Goal: Book appointment/travel/reservation

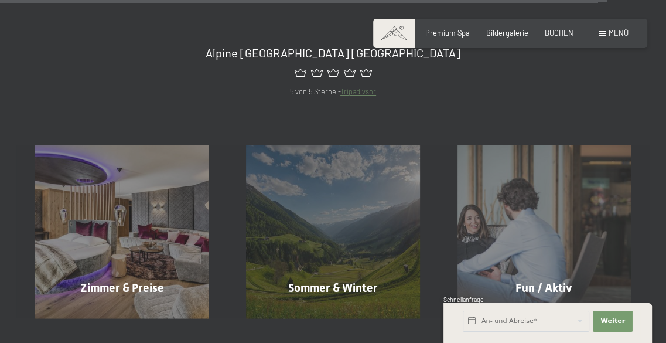
scroll to position [3788, 0]
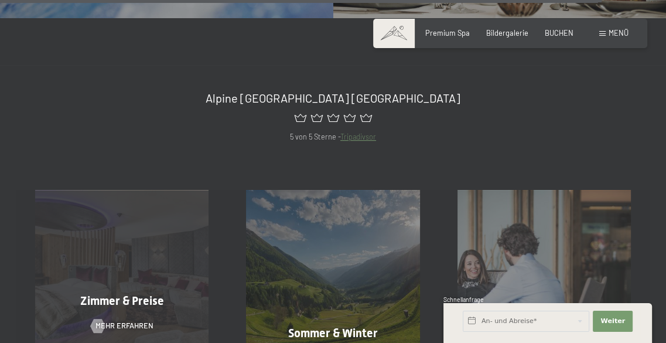
click at [129, 217] on div "Zimmer & Preise Mehr erfahren" at bounding box center [121, 276] width 211 height 173
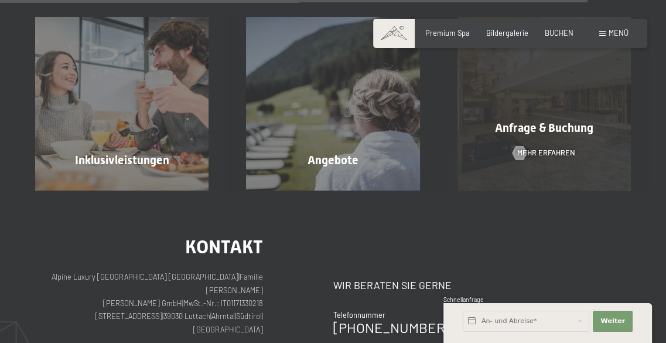
scroll to position [2571, 0]
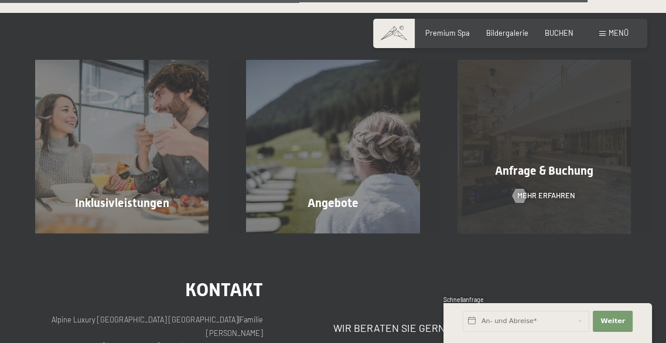
click at [552, 169] on span "Anfrage & Buchung" at bounding box center [544, 170] width 98 height 14
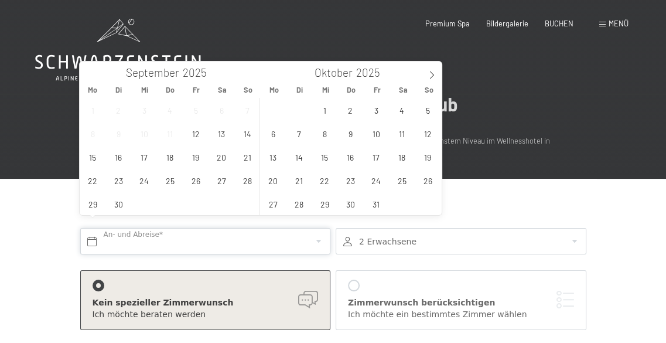
click at [319, 232] on input "text" at bounding box center [205, 241] width 251 height 26
click at [433, 73] on icon at bounding box center [432, 75] width 8 height 8
click at [432, 73] on icon at bounding box center [432, 75] width 8 height 8
type input "2026"
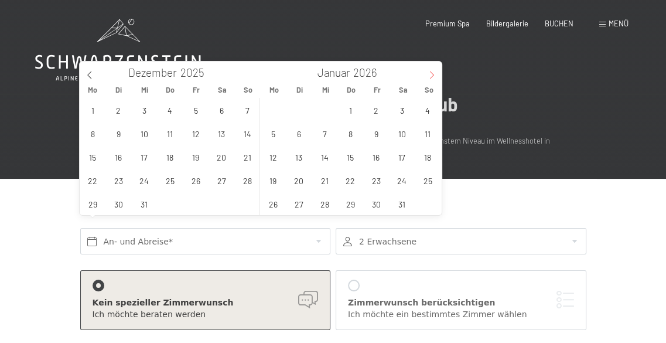
click at [432, 74] on icon at bounding box center [432, 75] width 8 height 8
type input "2026"
click at [432, 74] on icon at bounding box center [432, 75] width 8 height 8
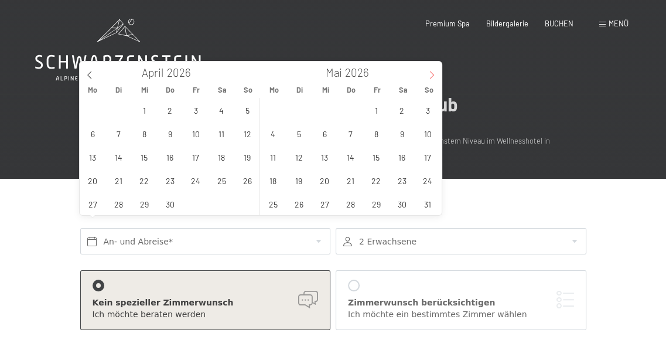
click at [432, 74] on icon at bounding box center [432, 75] width 8 height 8
click at [323, 132] on span "10" at bounding box center [324, 133] width 23 height 23
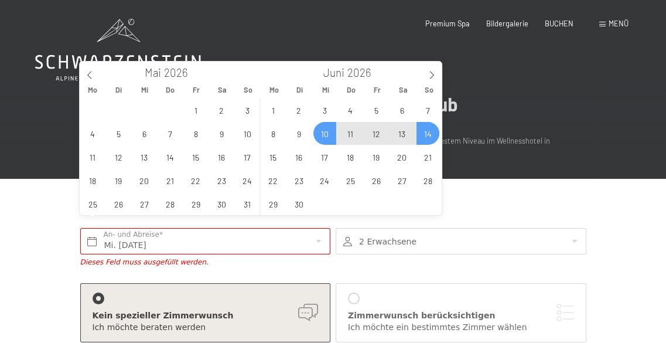
click at [429, 135] on span "14" at bounding box center [428, 133] width 23 height 23
type input "Mi. 10.06.2026 - So. 14.06.2026"
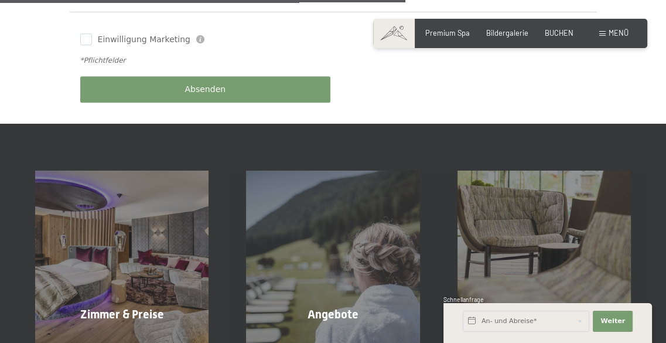
scroll to position [645, 0]
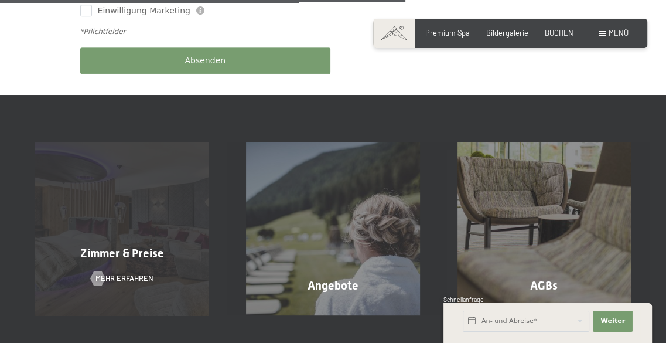
click at [149, 207] on div "Zimmer & Preise Mehr erfahren" at bounding box center [121, 228] width 211 height 173
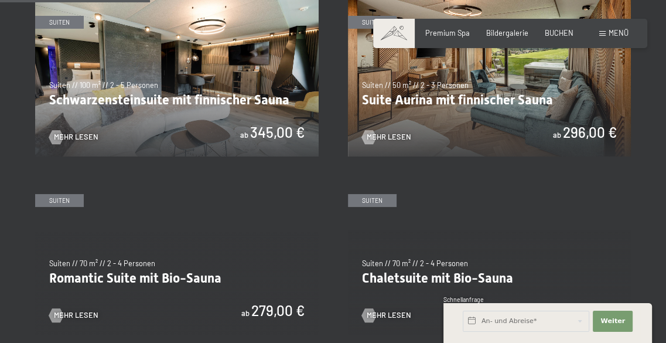
scroll to position [645, 0]
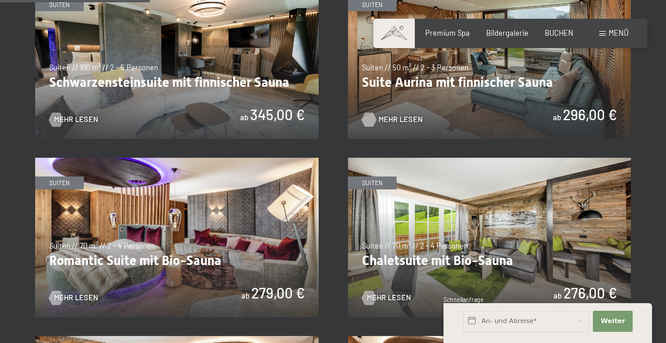
click at [397, 120] on span "Mehr Lesen" at bounding box center [401, 119] width 45 height 11
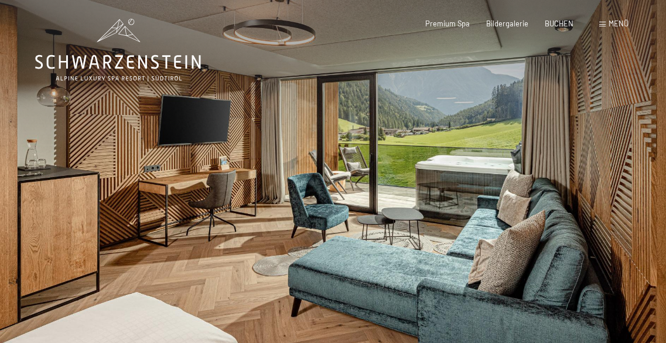
click at [486, 159] on div at bounding box center [499, 190] width 333 height 381
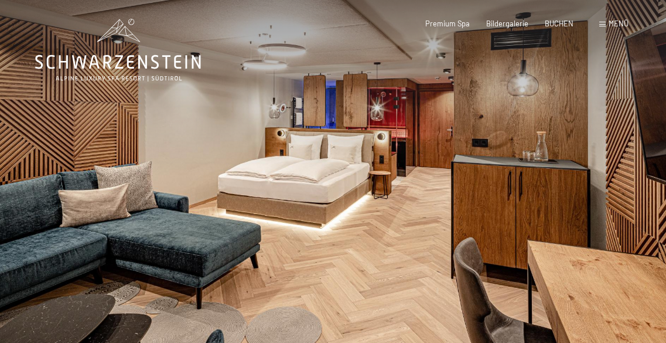
click at [486, 159] on div at bounding box center [499, 190] width 333 height 381
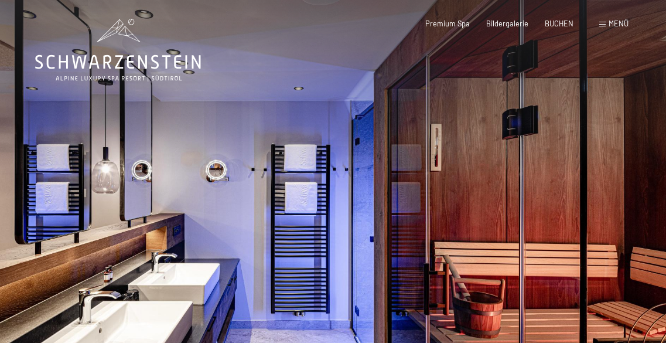
click at [486, 159] on div at bounding box center [499, 190] width 333 height 381
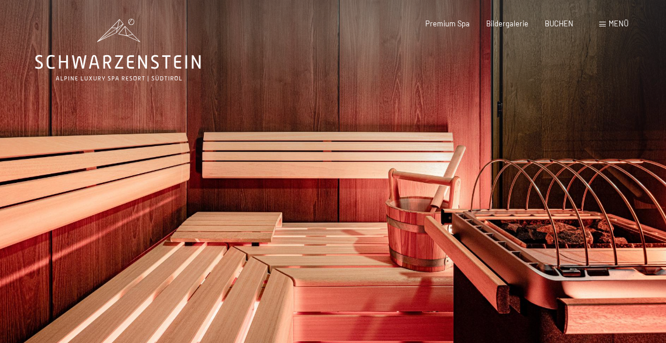
click at [486, 159] on div at bounding box center [499, 190] width 333 height 381
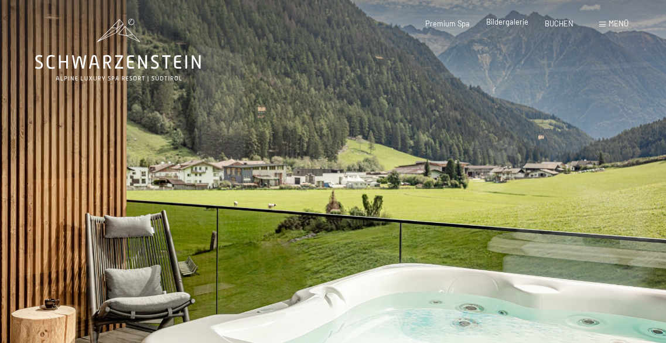
click at [504, 23] on span "Bildergalerie" at bounding box center [507, 21] width 42 height 9
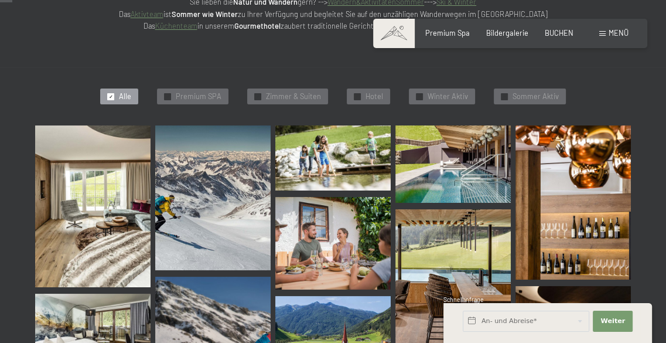
scroll to position [59, 0]
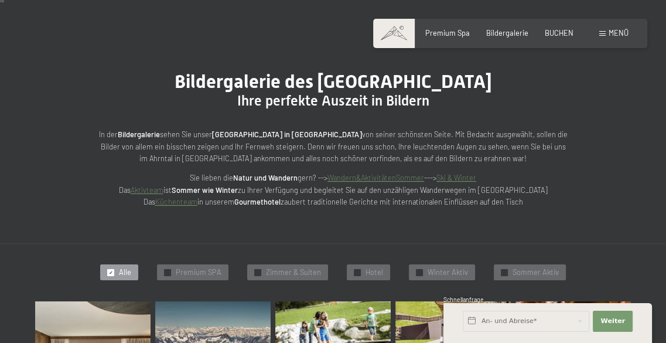
click at [163, 189] on link "Aktivteam" at bounding box center [147, 189] width 33 height 9
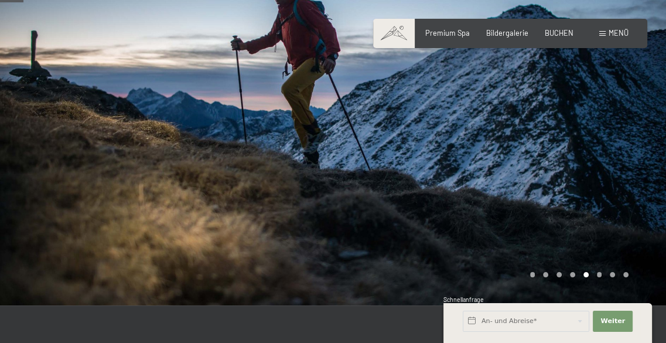
scroll to position [54, 0]
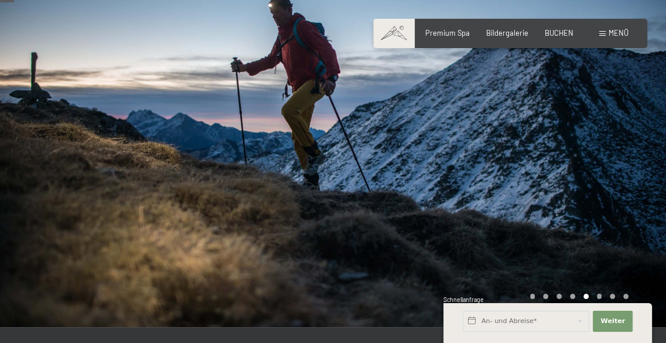
click at [559, 295] on div "Schnellanfrage" at bounding box center [548, 300] width 209 height 10
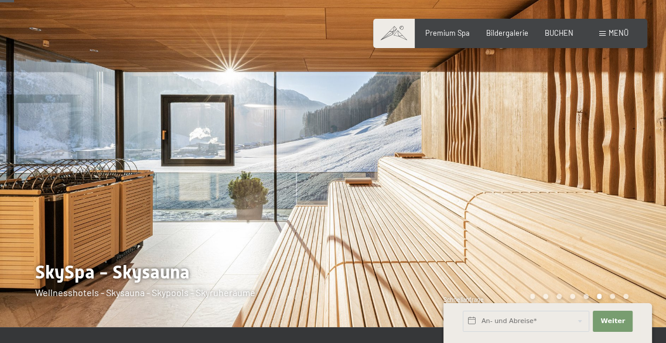
click at [579, 199] on div at bounding box center [499, 136] width 333 height 381
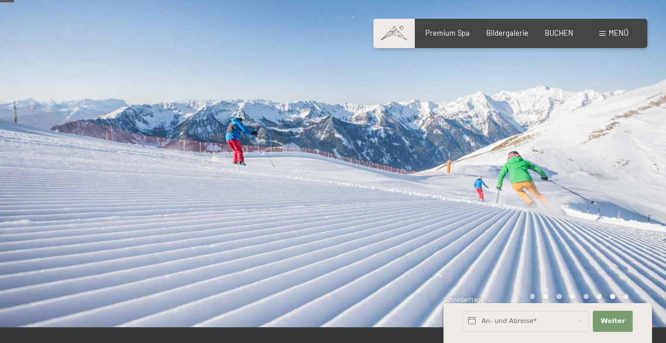
click at [579, 199] on div at bounding box center [499, 136] width 333 height 381
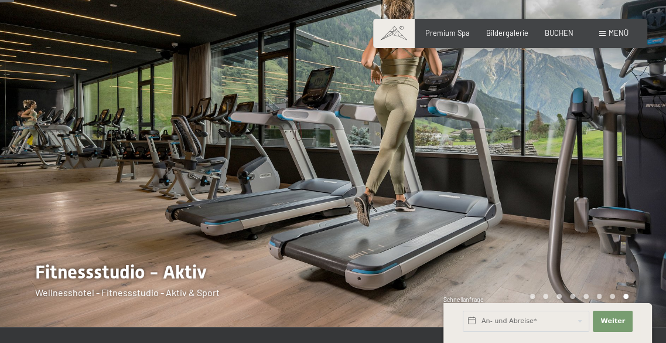
click at [579, 199] on div at bounding box center [499, 136] width 333 height 381
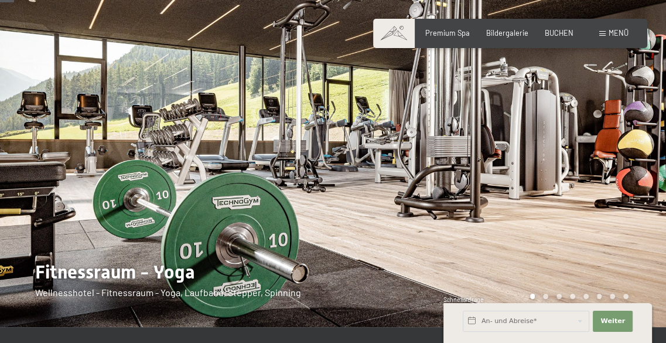
click at [579, 199] on div at bounding box center [499, 136] width 333 height 381
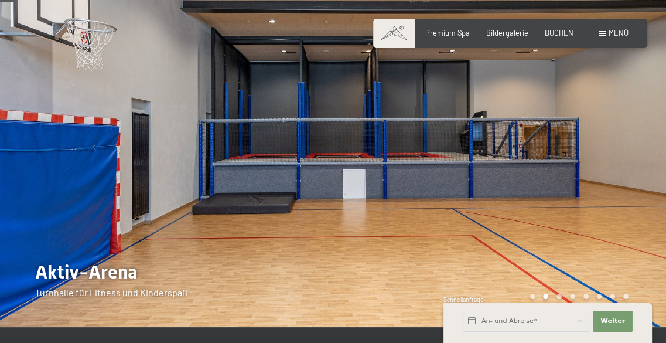
click at [579, 199] on div at bounding box center [499, 136] width 333 height 381
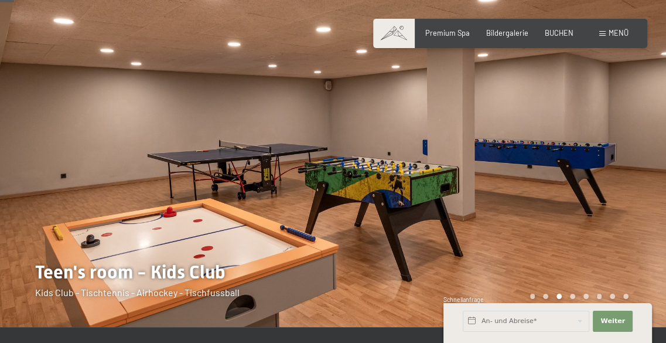
click at [579, 199] on div at bounding box center [499, 136] width 333 height 381
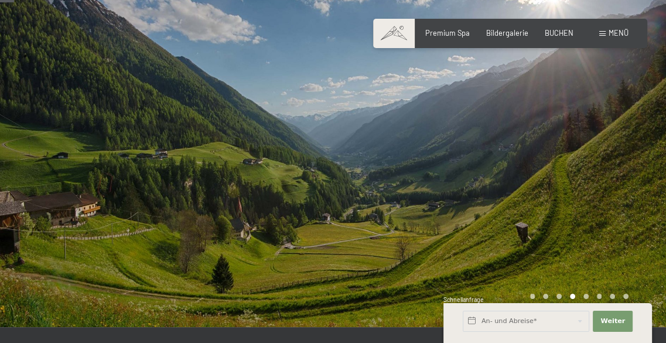
click at [579, 199] on div at bounding box center [499, 136] width 333 height 381
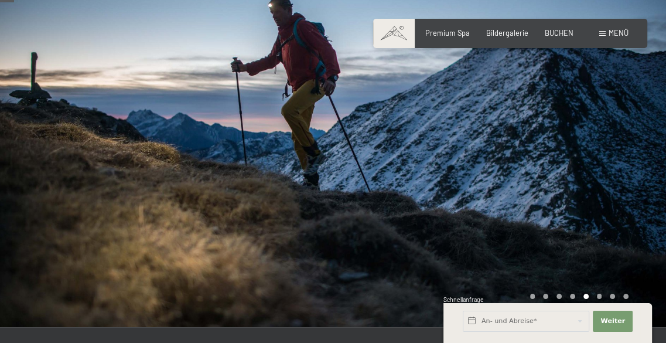
click at [579, 200] on div at bounding box center [499, 136] width 333 height 381
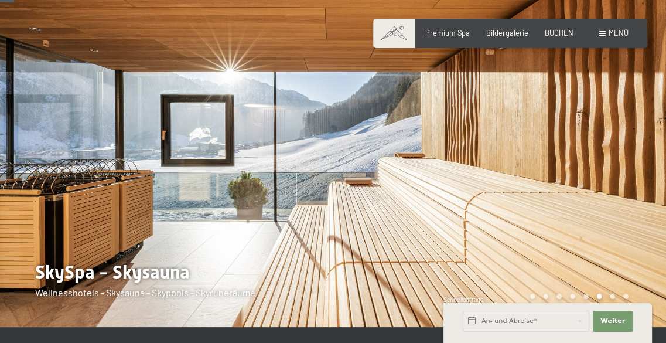
click at [579, 202] on div at bounding box center [499, 136] width 333 height 381
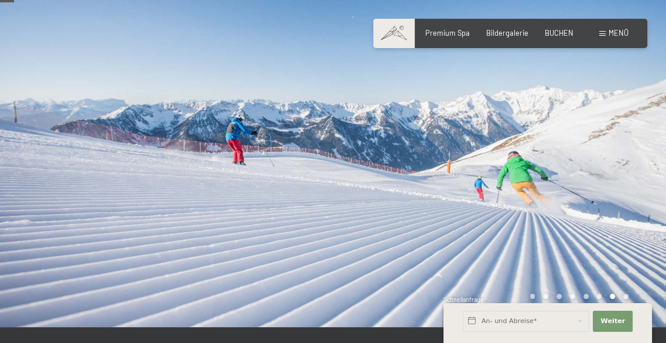
click at [579, 202] on div at bounding box center [499, 136] width 333 height 381
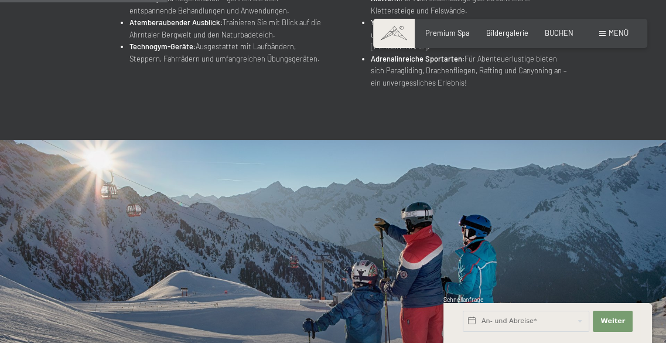
scroll to position [757, 0]
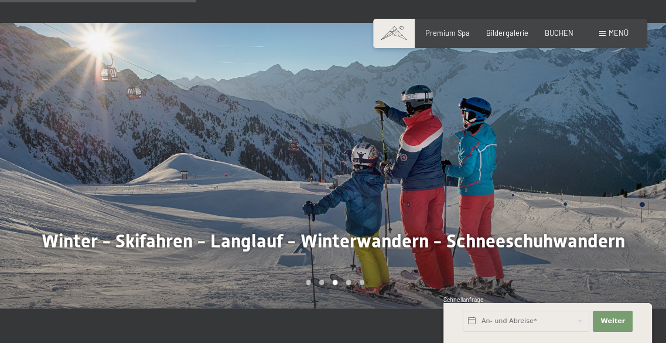
click at [603, 156] on div at bounding box center [499, 165] width 333 height 285
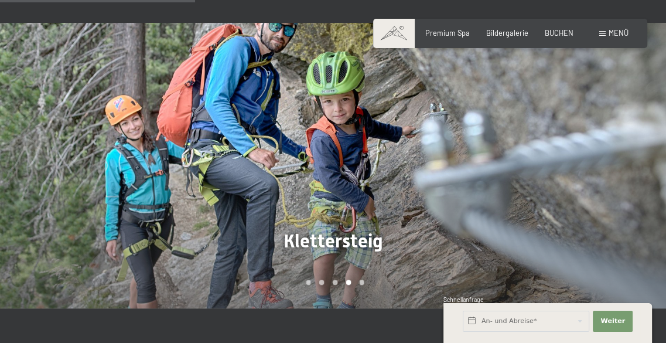
scroll to position [698, 0]
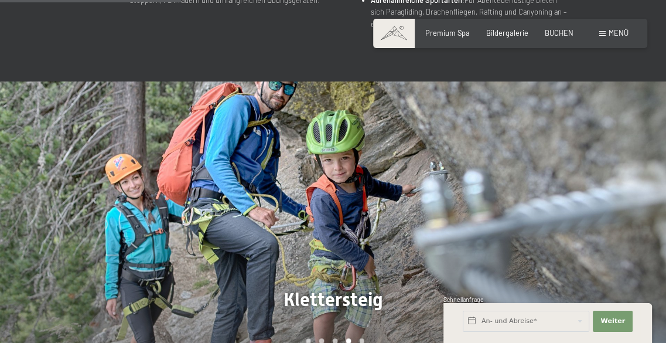
click at [604, 158] on div at bounding box center [499, 223] width 333 height 285
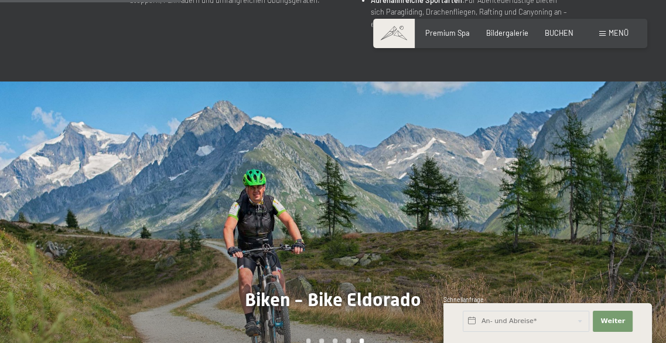
click at [604, 158] on div at bounding box center [499, 223] width 333 height 285
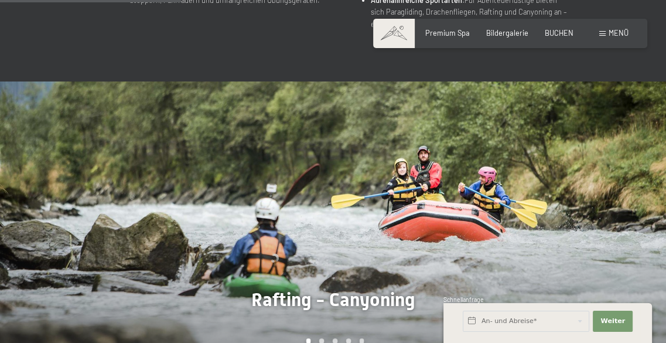
click at [604, 158] on div at bounding box center [499, 223] width 333 height 285
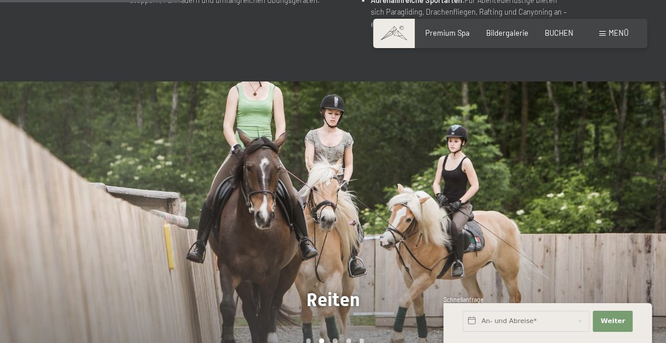
click at [604, 158] on div at bounding box center [499, 223] width 333 height 285
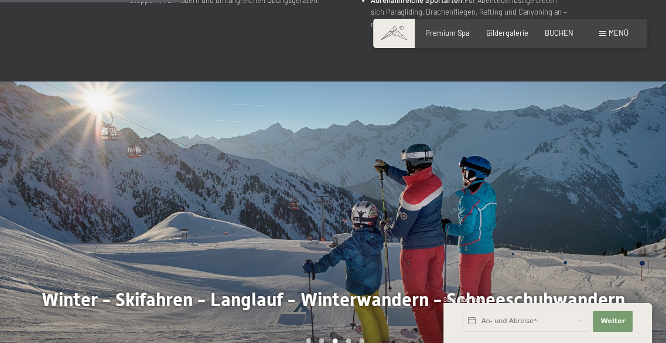
click at [604, 158] on div at bounding box center [499, 223] width 333 height 285
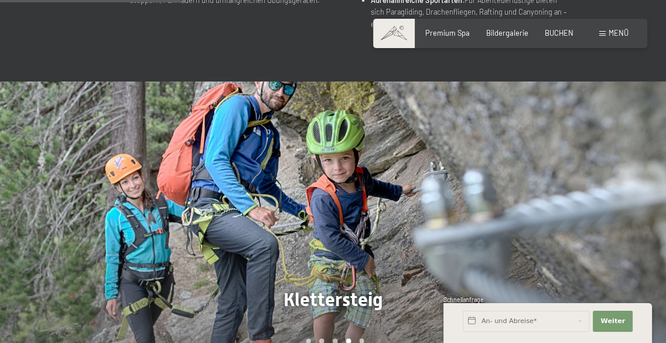
click at [604, 158] on div at bounding box center [499, 223] width 333 height 285
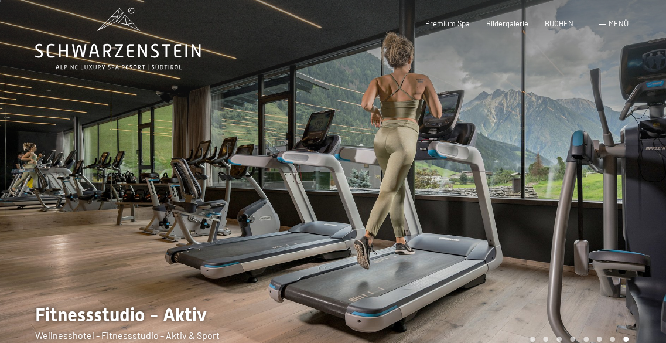
scroll to position [0, 0]
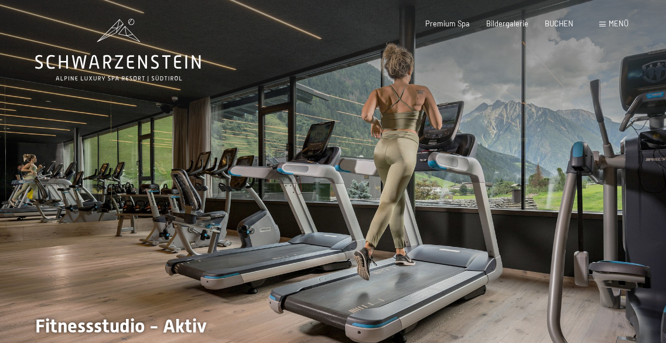
click at [491, 53] on div at bounding box center [499, 190] width 333 height 381
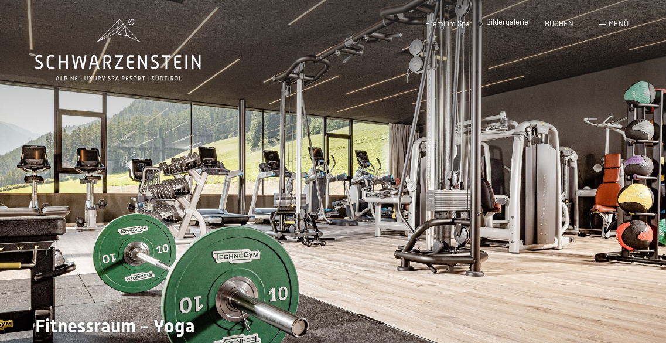
click at [512, 24] on span "Bildergalerie" at bounding box center [507, 21] width 42 height 9
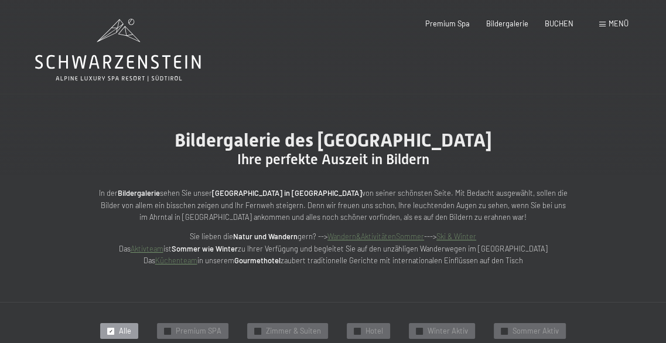
click at [616, 21] on span "Menü" at bounding box center [619, 23] width 20 height 9
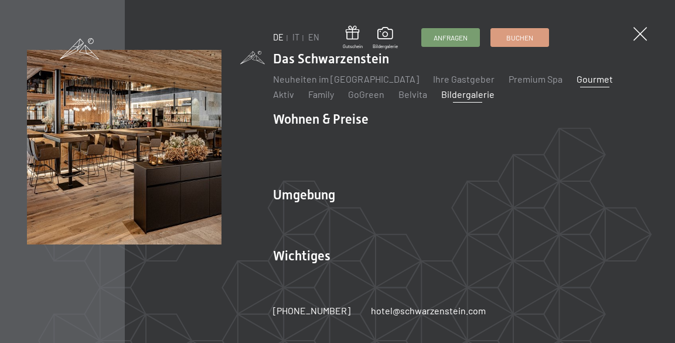
click at [577, 79] on link "Gourmet" at bounding box center [595, 78] width 36 height 11
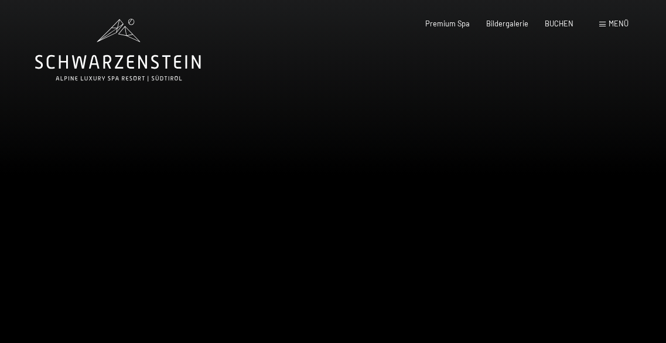
click at [598, 152] on div at bounding box center [499, 190] width 333 height 381
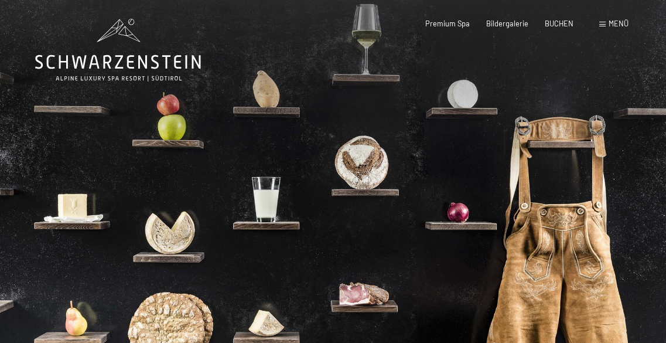
click at [598, 152] on div at bounding box center [499, 190] width 333 height 381
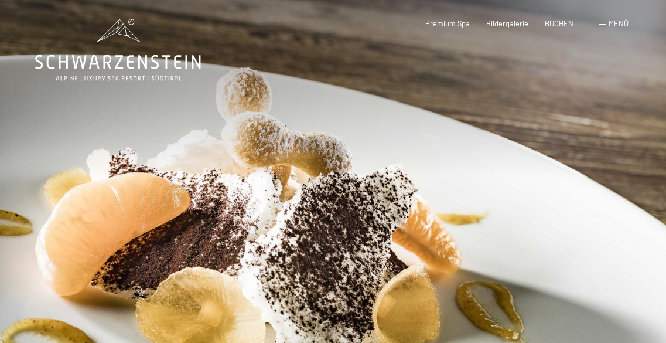
click at [598, 152] on div at bounding box center [499, 190] width 333 height 381
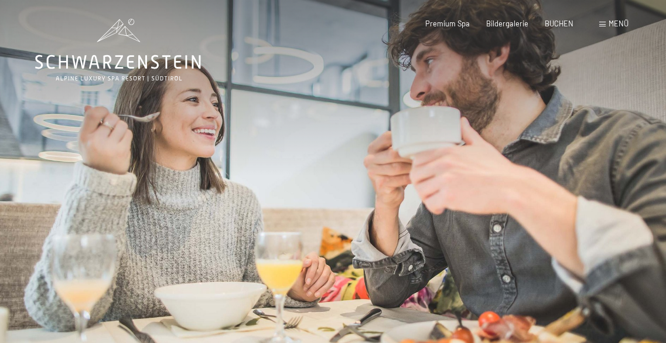
click at [598, 152] on div at bounding box center [499, 190] width 333 height 381
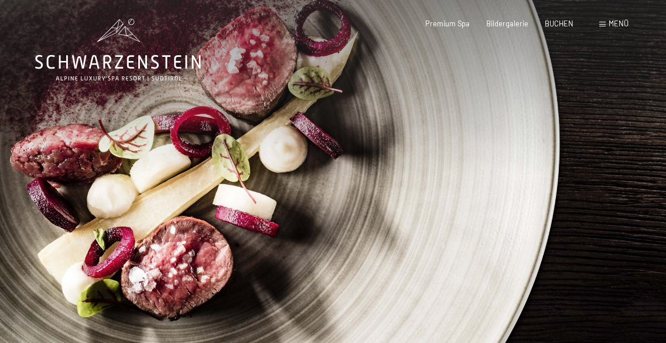
click at [598, 152] on div at bounding box center [499, 190] width 333 height 381
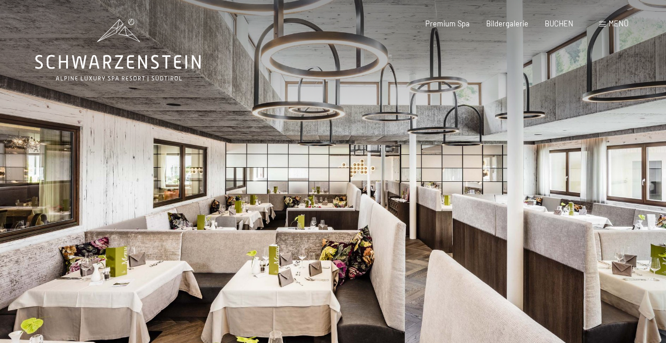
click at [598, 152] on div at bounding box center [499, 190] width 333 height 381
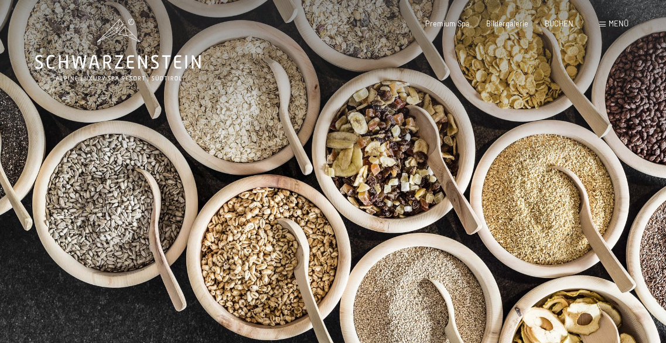
click at [598, 152] on div at bounding box center [499, 190] width 333 height 381
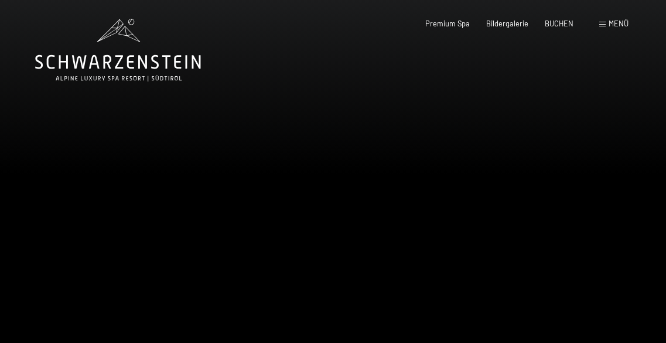
click at [598, 152] on div at bounding box center [499, 190] width 333 height 381
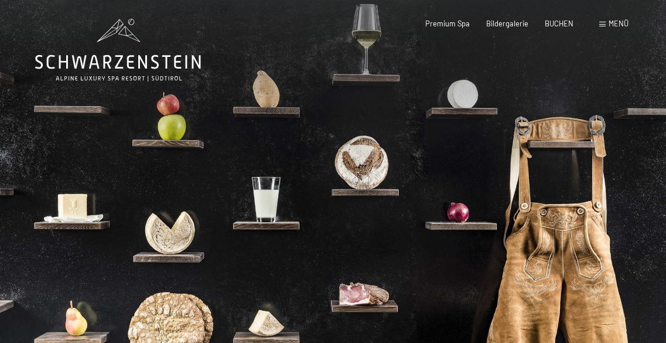
click at [598, 152] on div at bounding box center [499, 190] width 333 height 381
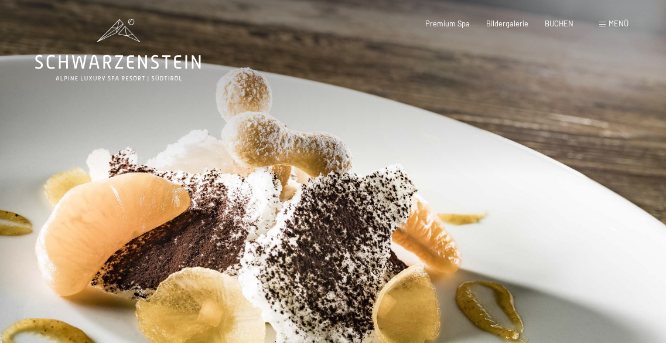
click at [598, 152] on div at bounding box center [499, 190] width 333 height 381
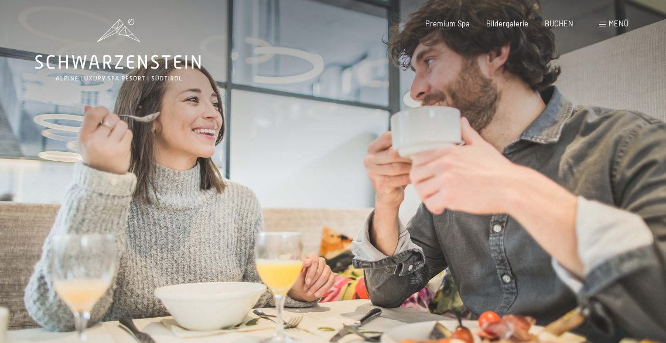
click at [598, 152] on div at bounding box center [499, 190] width 333 height 381
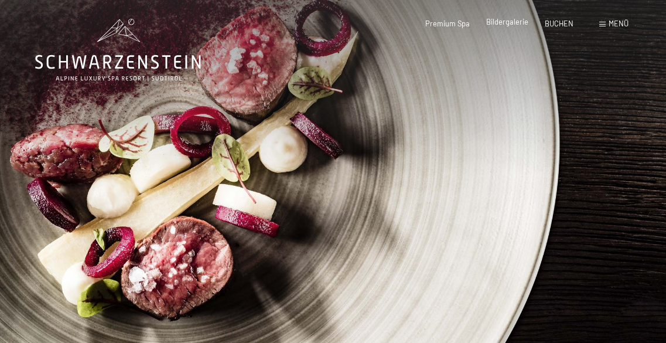
click at [507, 21] on span "Bildergalerie" at bounding box center [507, 21] width 42 height 9
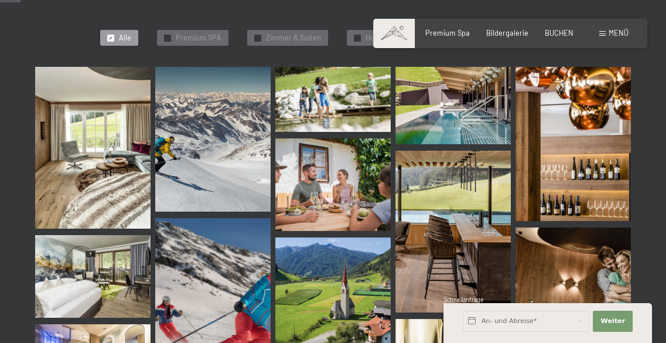
click at [192, 141] on img at bounding box center [212, 139] width 115 height 144
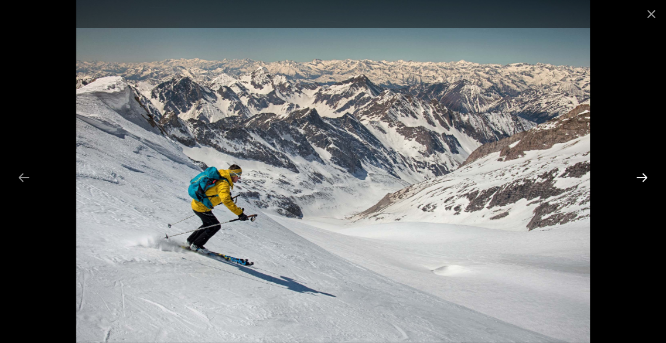
click at [642, 173] on button "Next slide" at bounding box center [642, 177] width 25 height 23
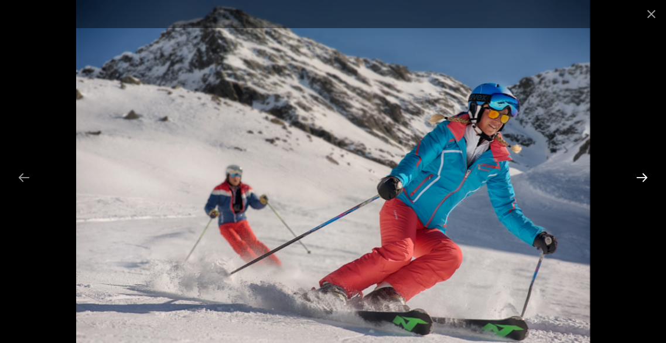
click at [642, 173] on button "Next slide" at bounding box center [642, 177] width 25 height 23
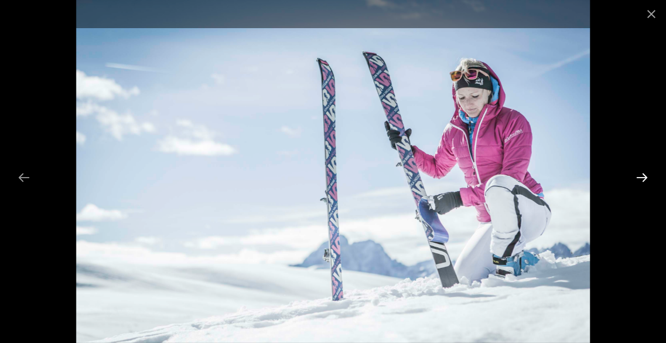
click at [642, 173] on button "Next slide" at bounding box center [642, 177] width 25 height 23
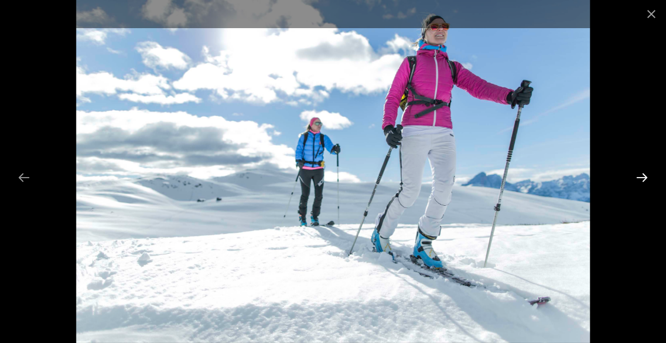
click at [642, 173] on button "Next slide" at bounding box center [642, 177] width 25 height 23
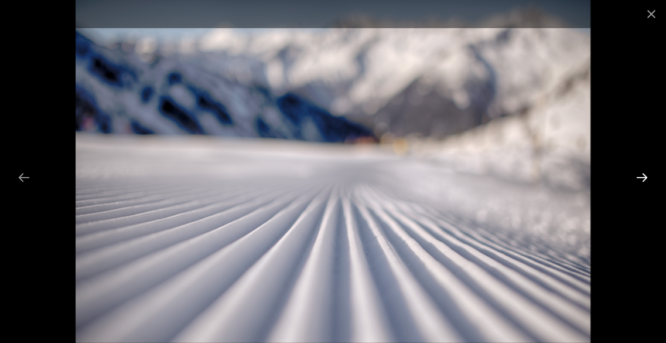
click at [642, 173] on button "Next slide" at bounding box center [642, 177] width 25 height 23
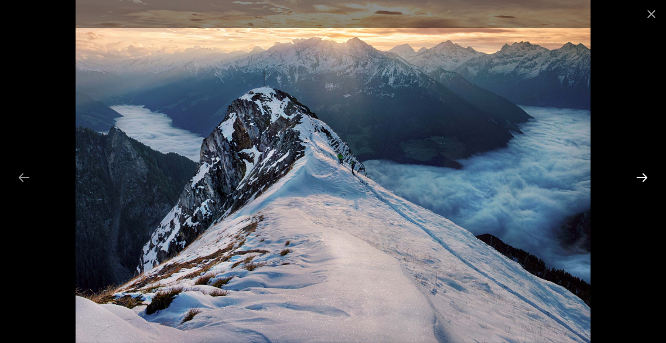
click at [642, 173] on button "Next slide" at bounding box center [642, 177] width 25 height 23
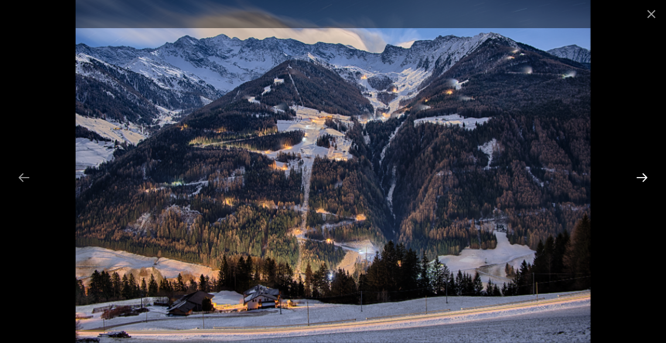
click at [642, 173] on button "Next slide" at bounding box center [642, 177] width 25 height 23
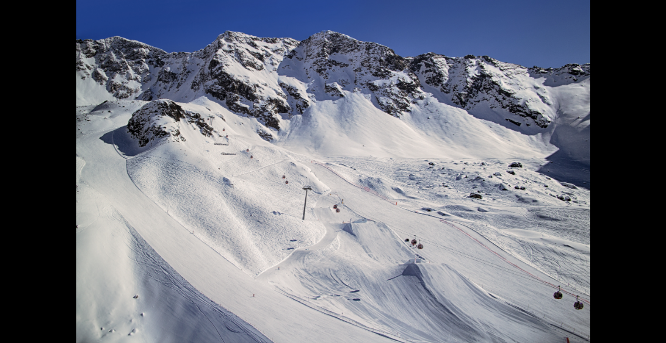
click at [642, 173] on button "Next slide" at bounding box center [648, 177] width 25 height 23
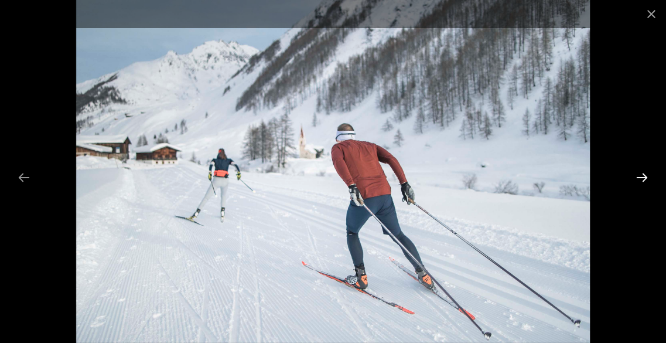
click at [642, 173] on button "Next slide" at bounding box center [642, 177] width 25 height 23
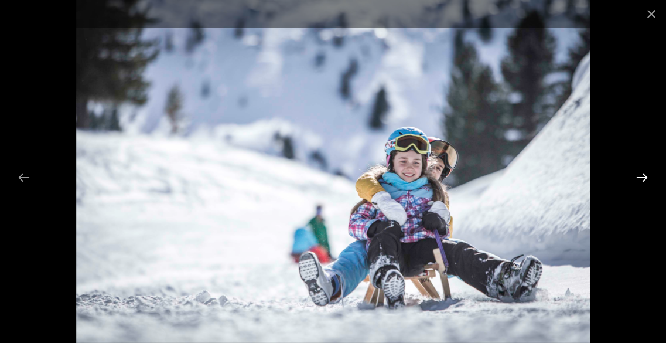
click at [642, 173] on button "Next slide" at bounding box center [642, 177] width 25 height 23
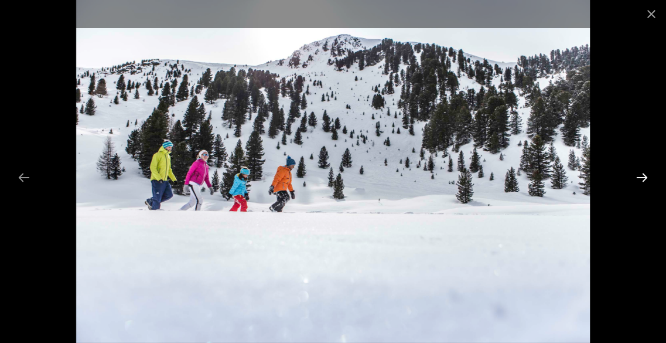
click at [642, 173] on button "Next slide" at bounding box center [642, 177] width 25 height 23
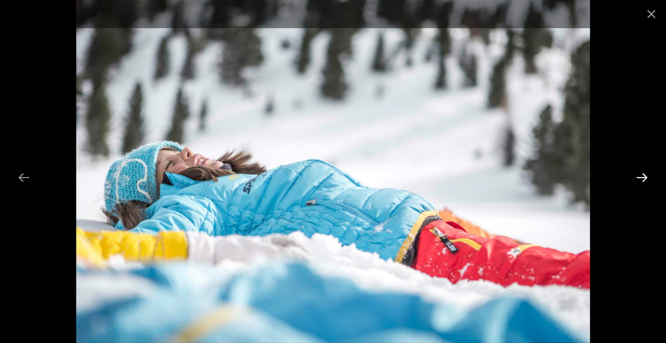
click at [642, 173] on button "Next slide" at bounding box center [642, 177] width 25 height 23
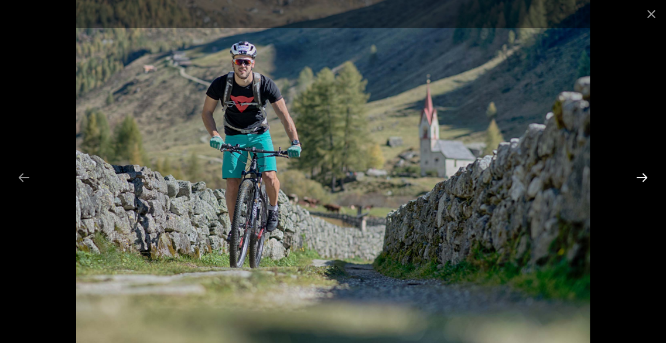
click at [642, 173] on button "Next slide" at bounding box center [642, 177] width 25 height 23
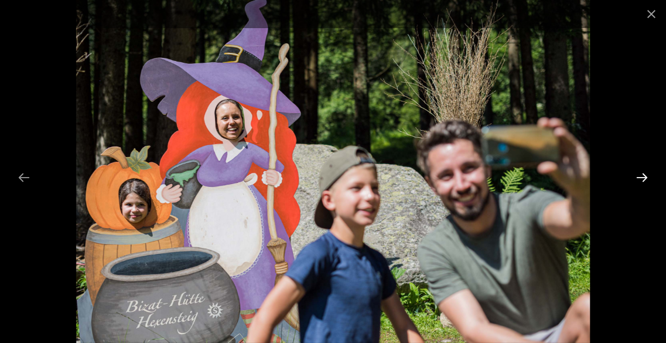
click at [642, 173] on button "Next slide" at bounding box center [642, 177] width 25 height 23
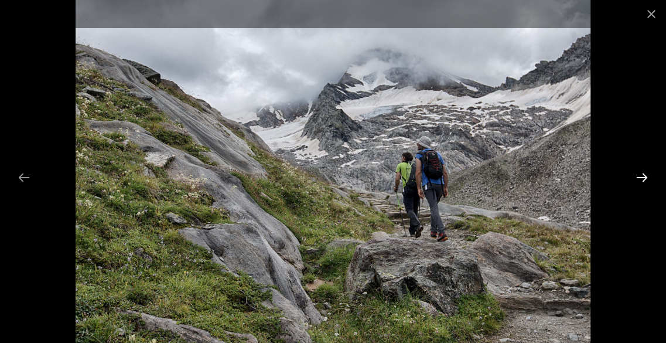
click at [642, 173] on button "Next slide" at bounding box center [642, 177] width 25 height 23
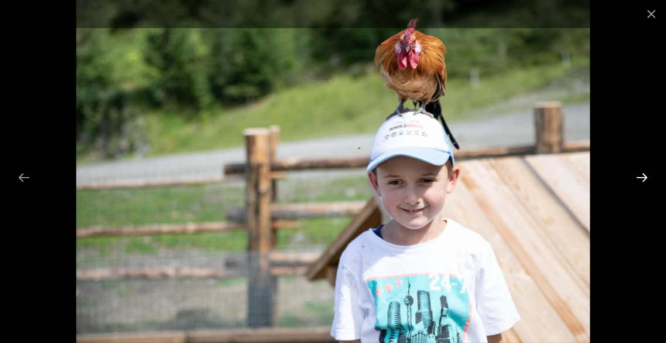
click at [642, 173] on button "Next slide" at bounding box center [642, 177] width 25 height 23
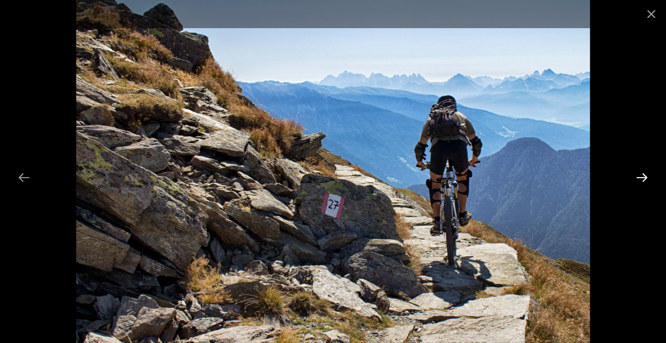
click at [642, 173] on button "Next slide" at bounding box center [642, 177] width 25 height 23
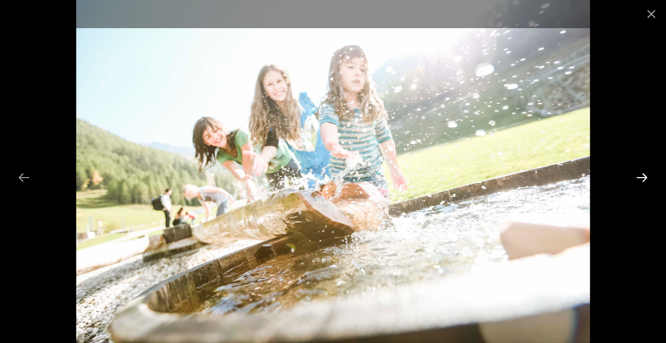
click at [642, 173] on button "Next slide" at bounding box center [642, 177] width 25 height 23
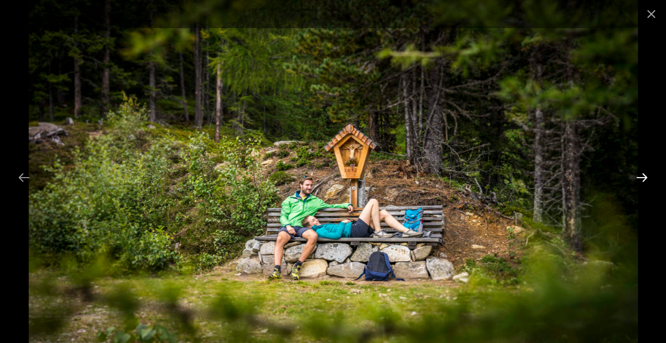
click at [642, 173] on button "Next slide" at bounding box center [642, 177] width 25 height 23
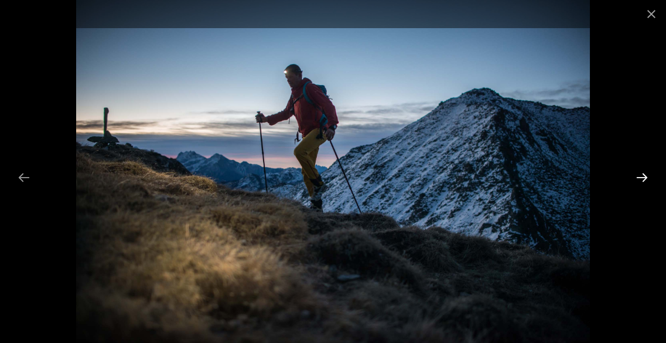
click at [642, 173] on button "Next slide" at bounding box center [642, 177] width 25 height 23
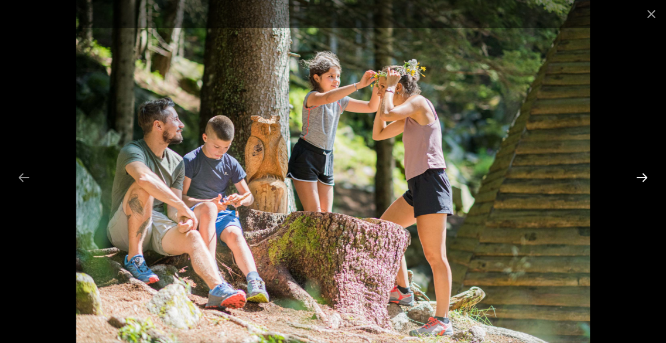
click at [642, 173] on button "Next slide" at bounding box center [642, 177] width 25 height 23
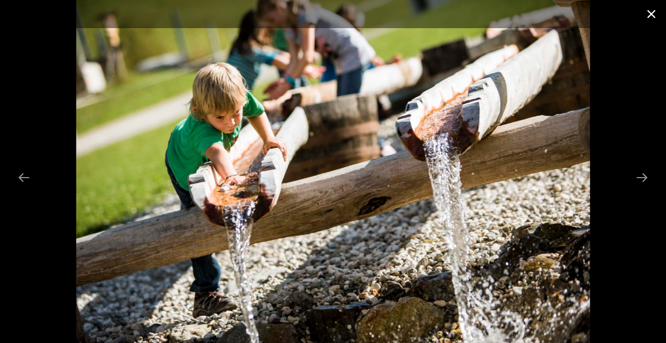
click at [651, 14] on button "Close gallery" at bounding box center [651, 14] width 29 height 28
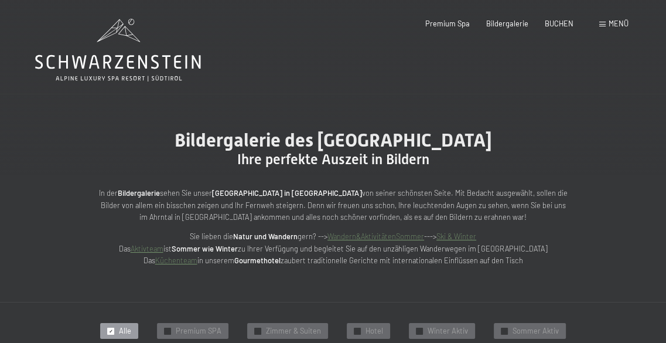
click at [620, 26] on span "Menü" at bounding box center [619, 23] width 20 height 9
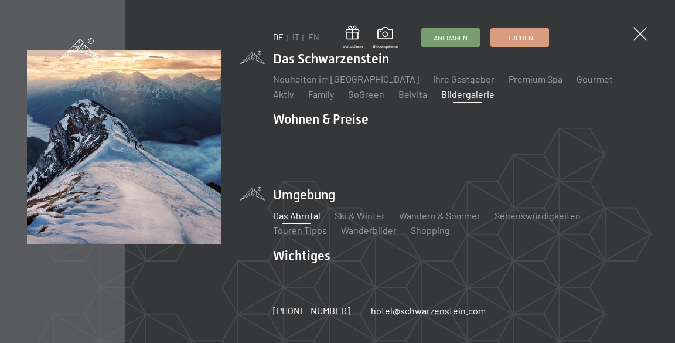
click at [299, 215] on link "Das Ahrntal" at bounding box center [296, 215] width 47 height 11
